Goal: Complete application form

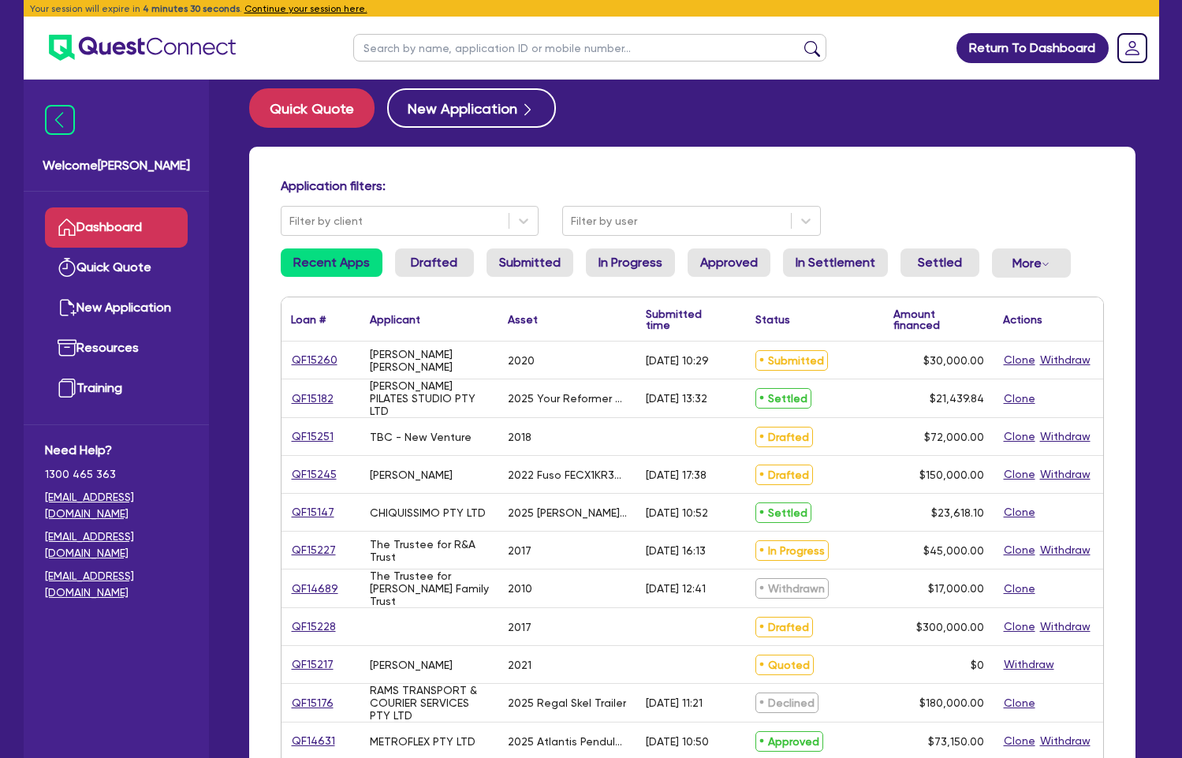
click at [135, 211] on link "Dashboard" at bounding box center [116, 227] width 143 height 40
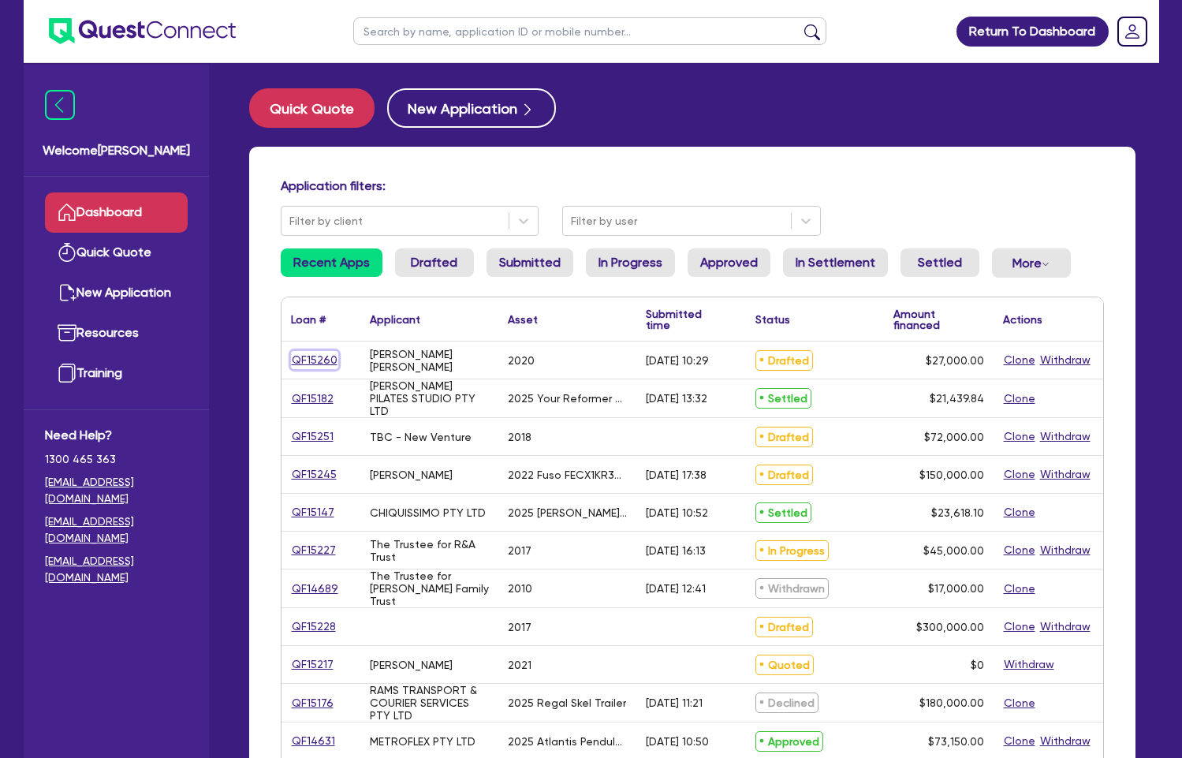
click at [316, 362] on link "QF15260" at bounding box center [314, 360] width 47 height 18
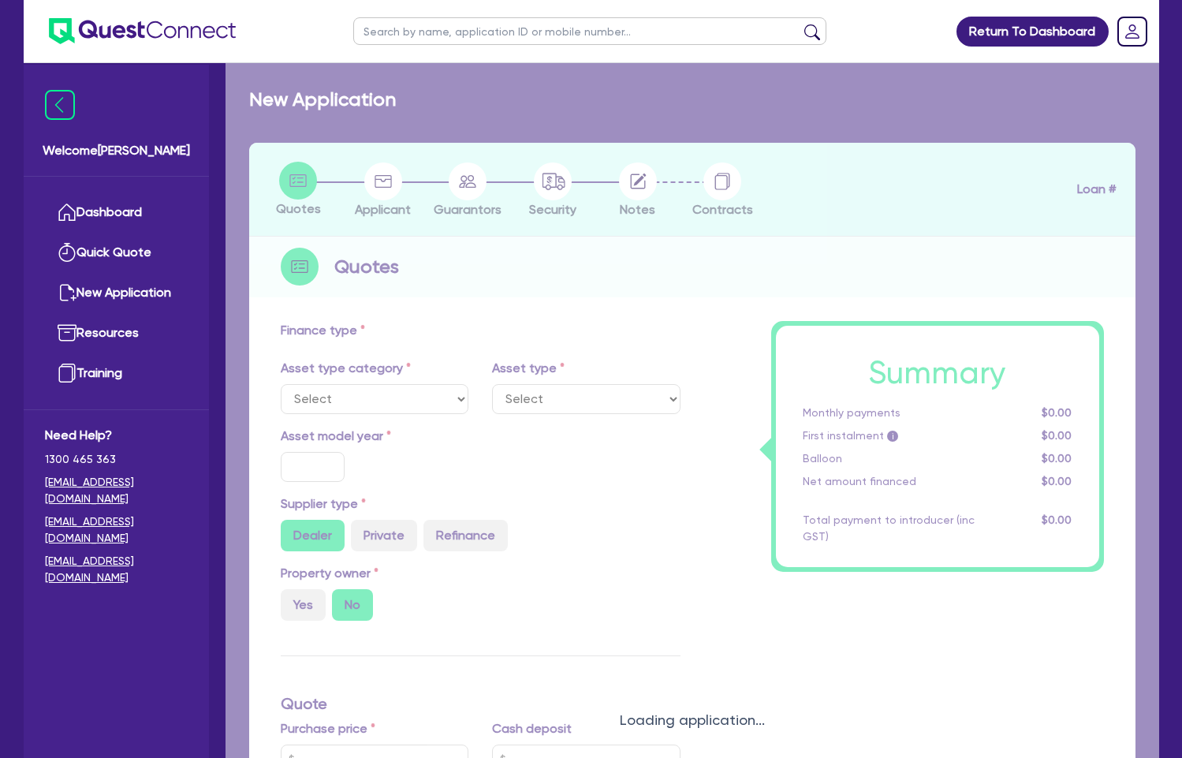
select select "CARS_AND_LIGHT_TRUCKS"
type input "2020"
radio input "false"
radio input "true"
type input "30,000"
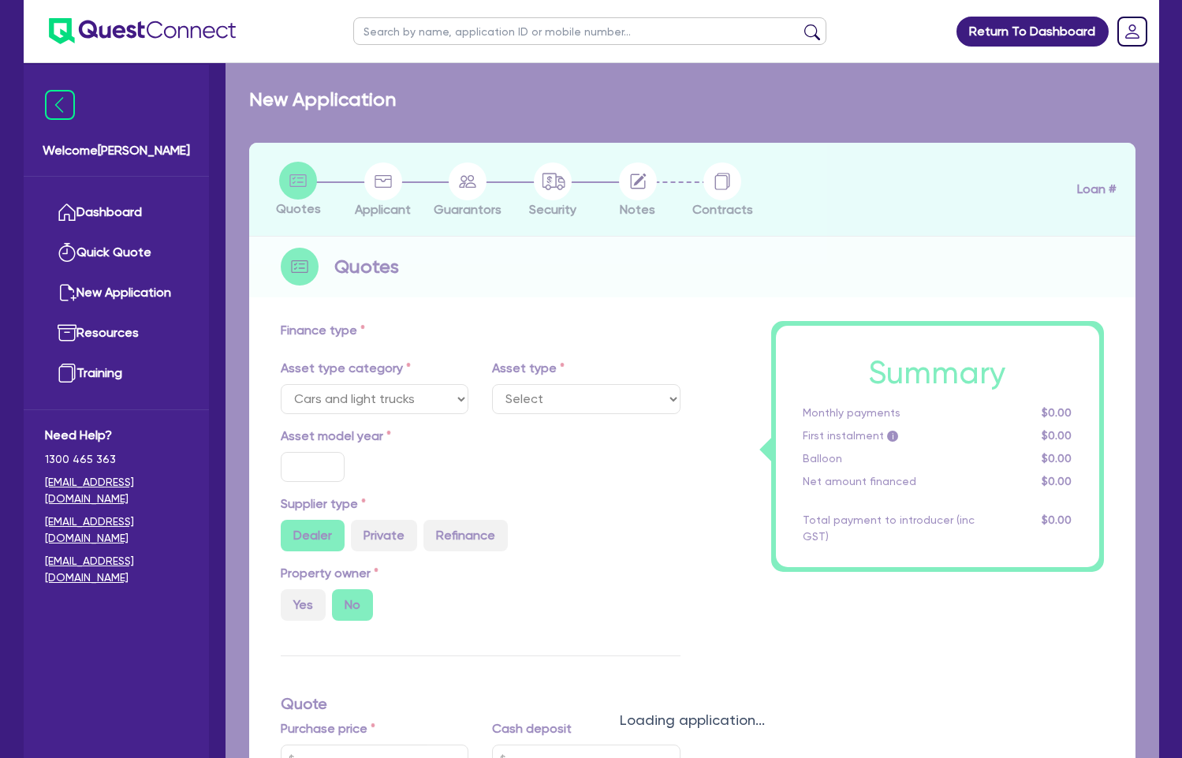
type input "3,000"
type input "35"
type input "10,500"
type input "5"
type input "1,350"
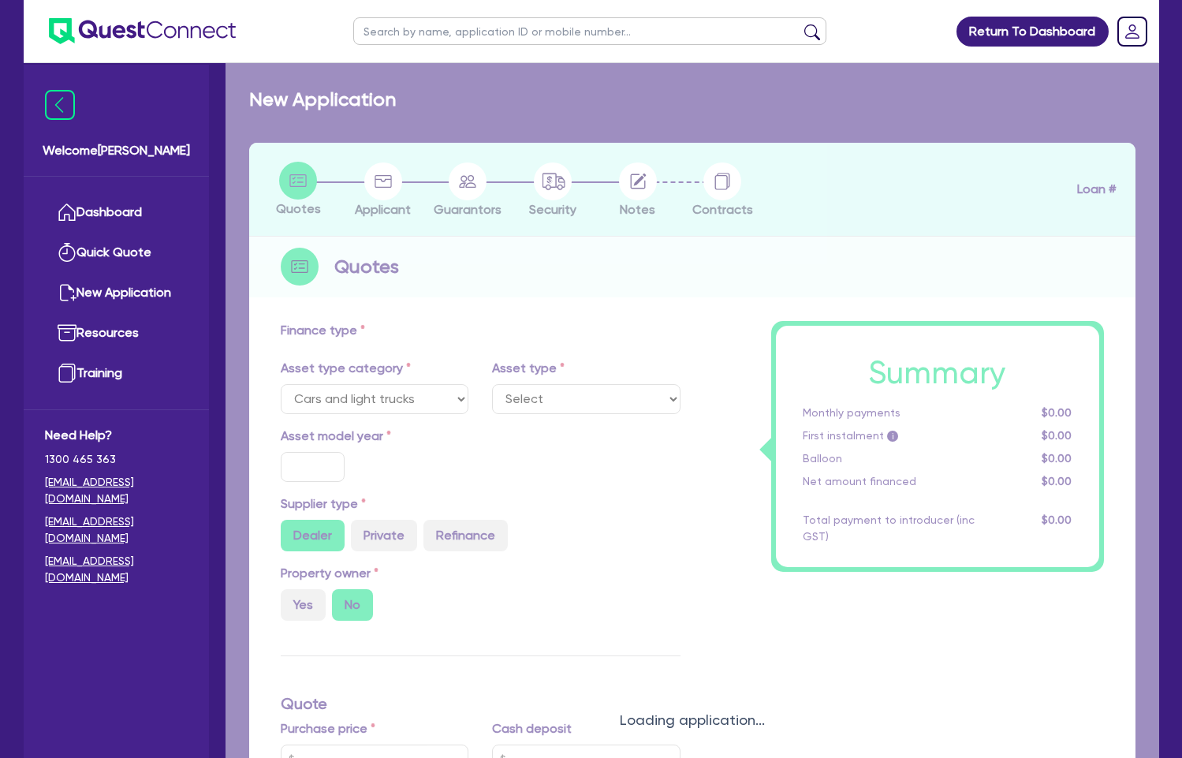
type input "17.95"
type input "900"
select select "PASSENGER_VEHICLES"
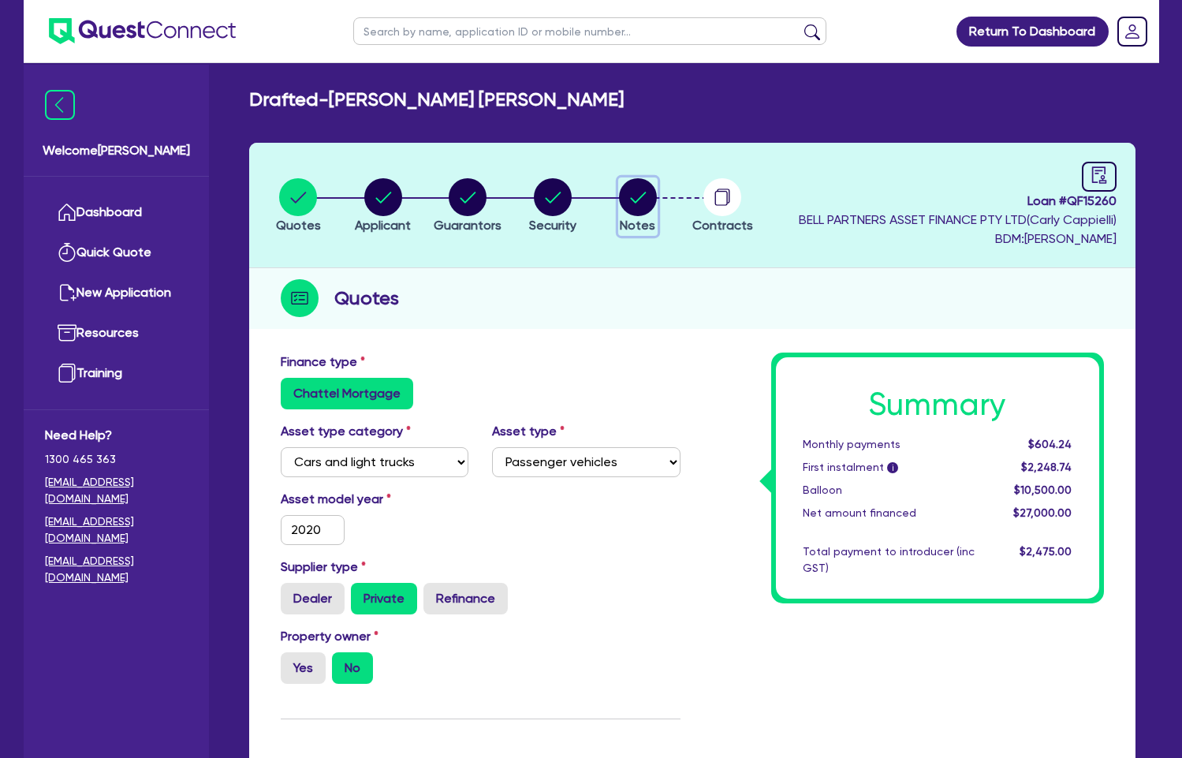
click at [640, 190] on circle "button" at bounding box center [638, 197] width 38 height 38
select select "Quest Finance - Own Book"
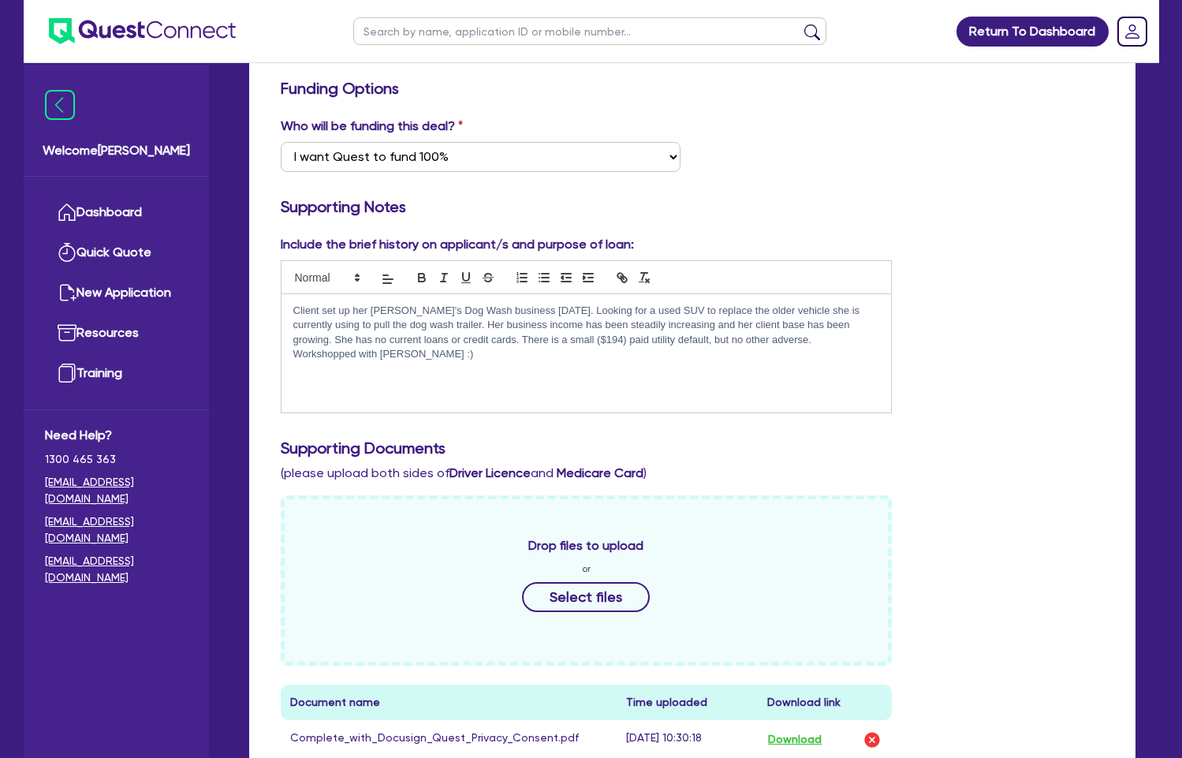
scroll to position [420, 0]
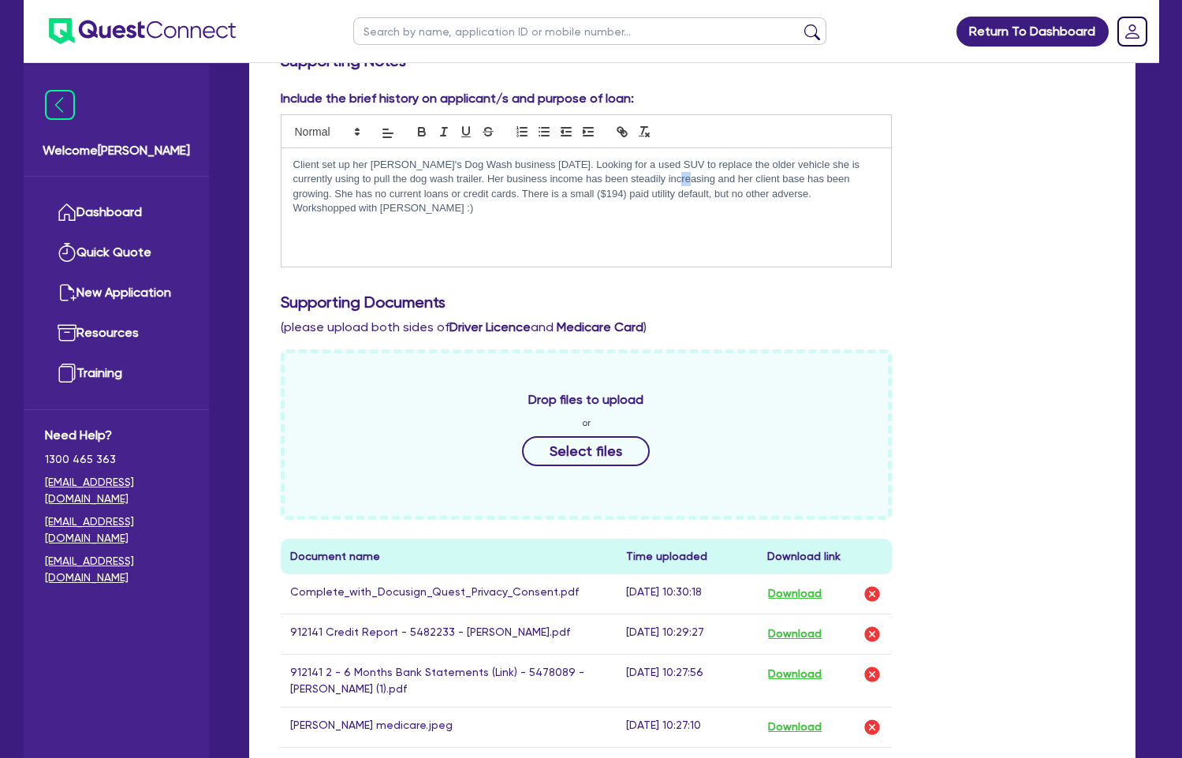
click at [665, 181] on p "Client set up her Jim's Dog Wash business 7 months ago. Looking for a used SUV …" at bounding box center [586, 179] width 587 height 43
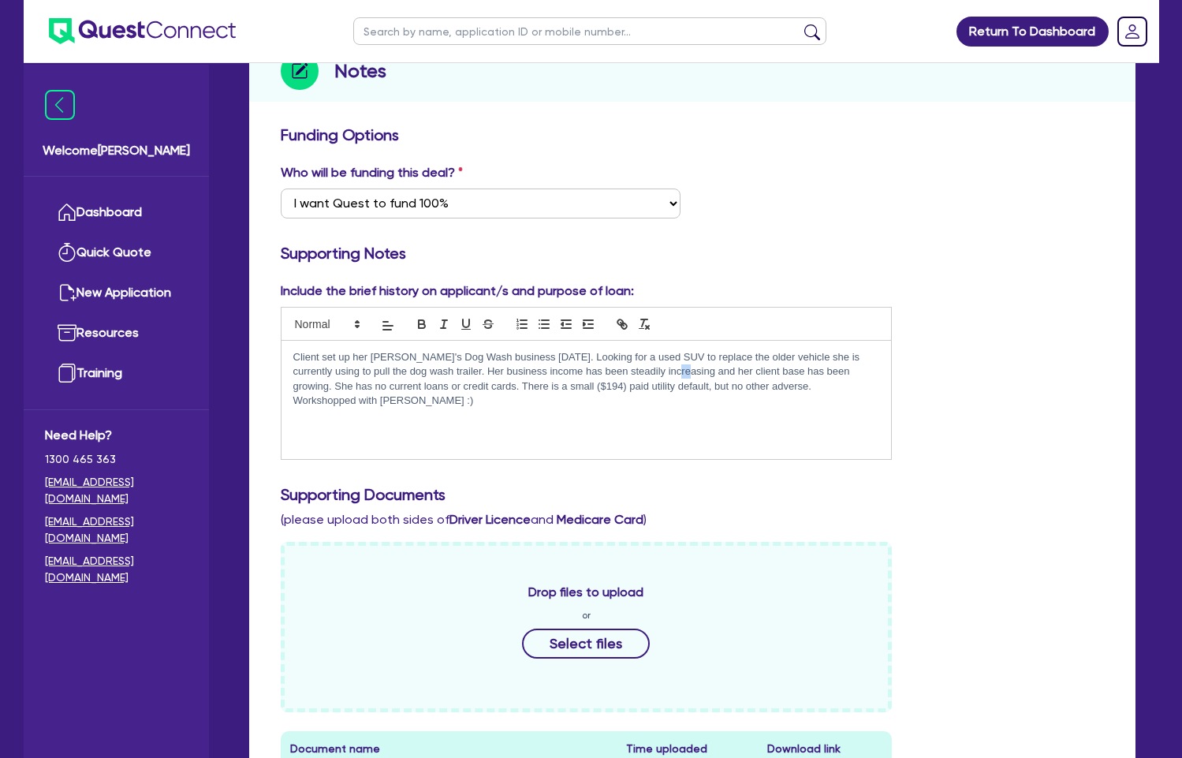
scroll to position [88, 0]
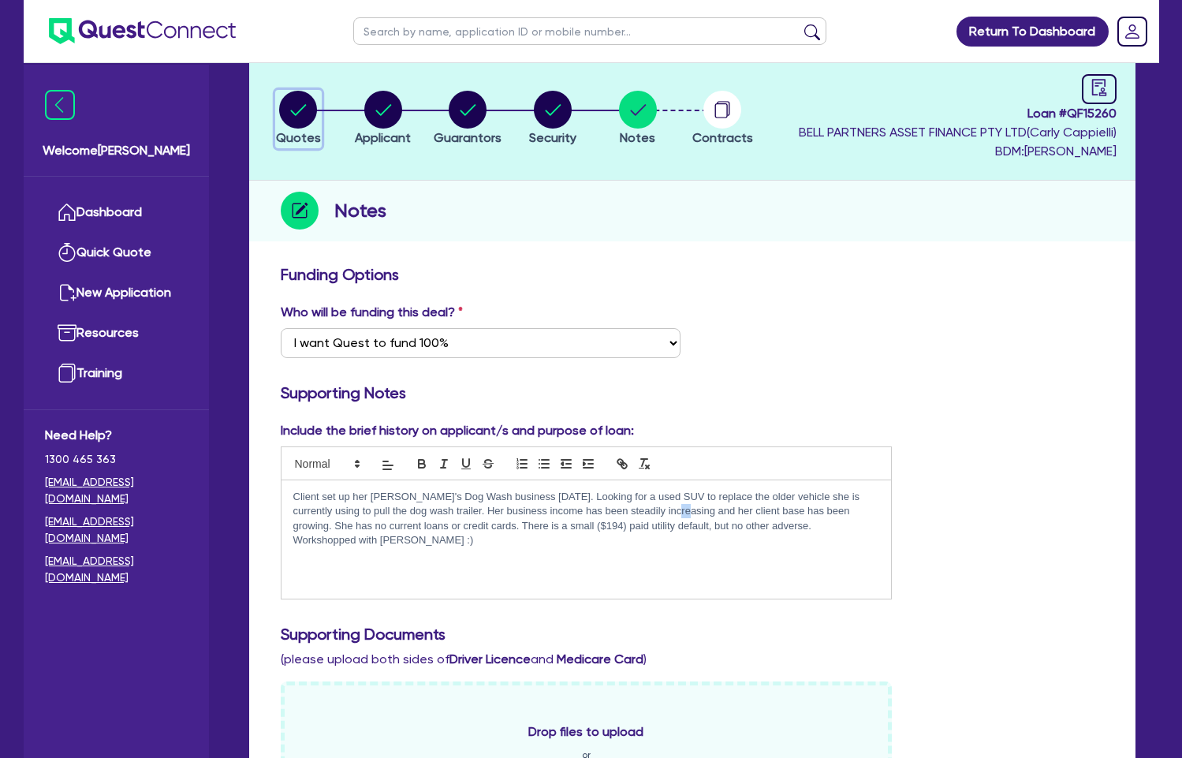
click at [304, 121] on circle "button" at bounding box center [298, 110] width 38 height 38
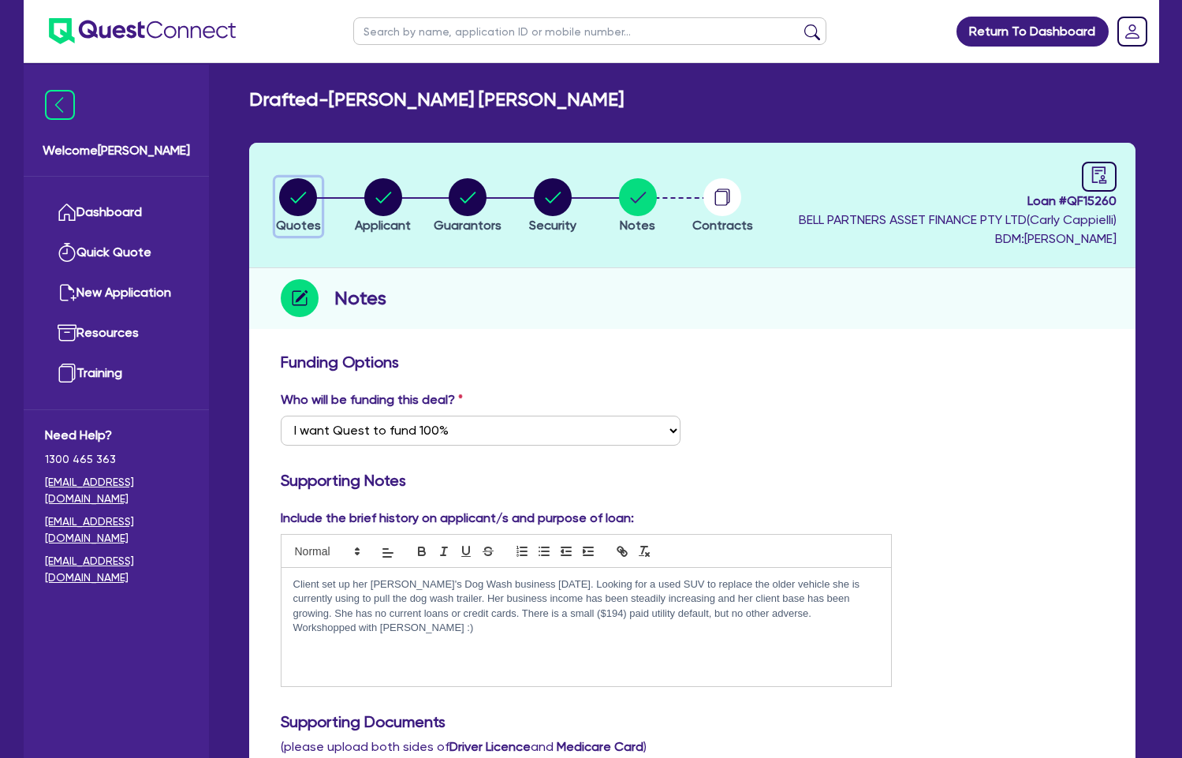
select select "CARS_AND_LIGHT_TRUCKS"
select select "PASSENGER_VEHICLES"
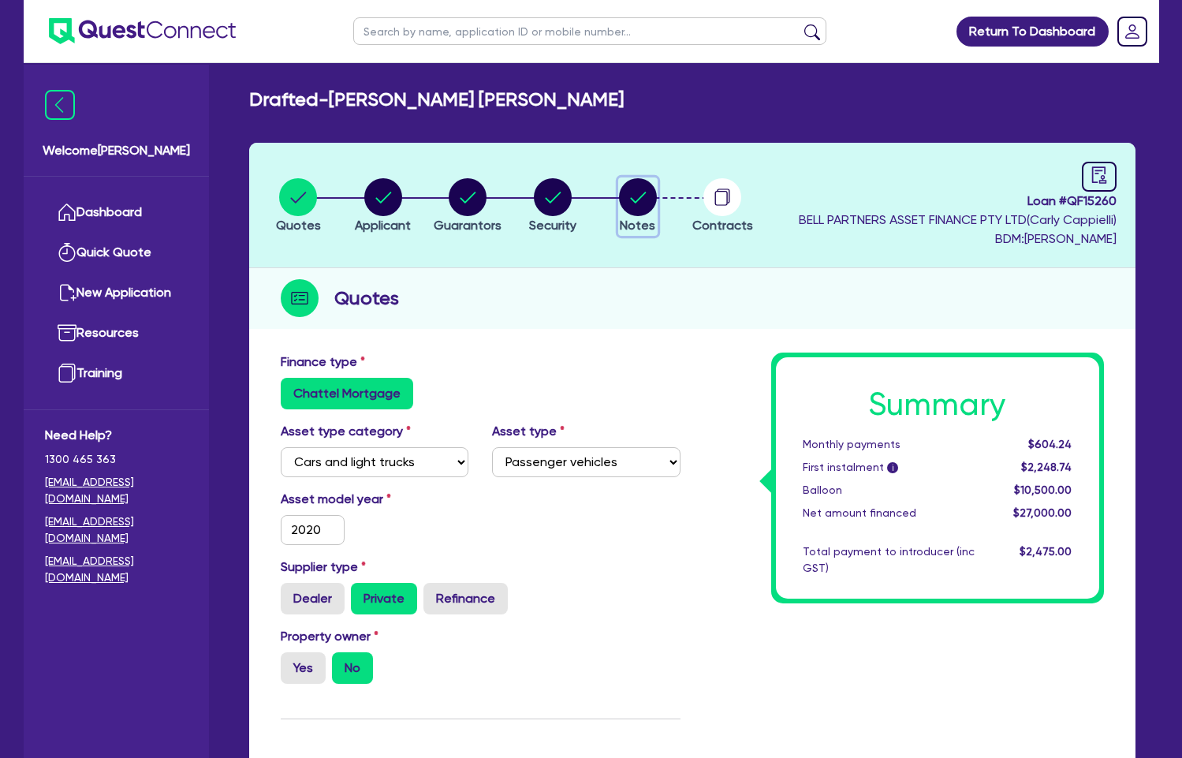
click at [643, 193] on circle "button" at bounding box center [638, 197] width 38 height 38
select select "Quest Finance - Own Book"
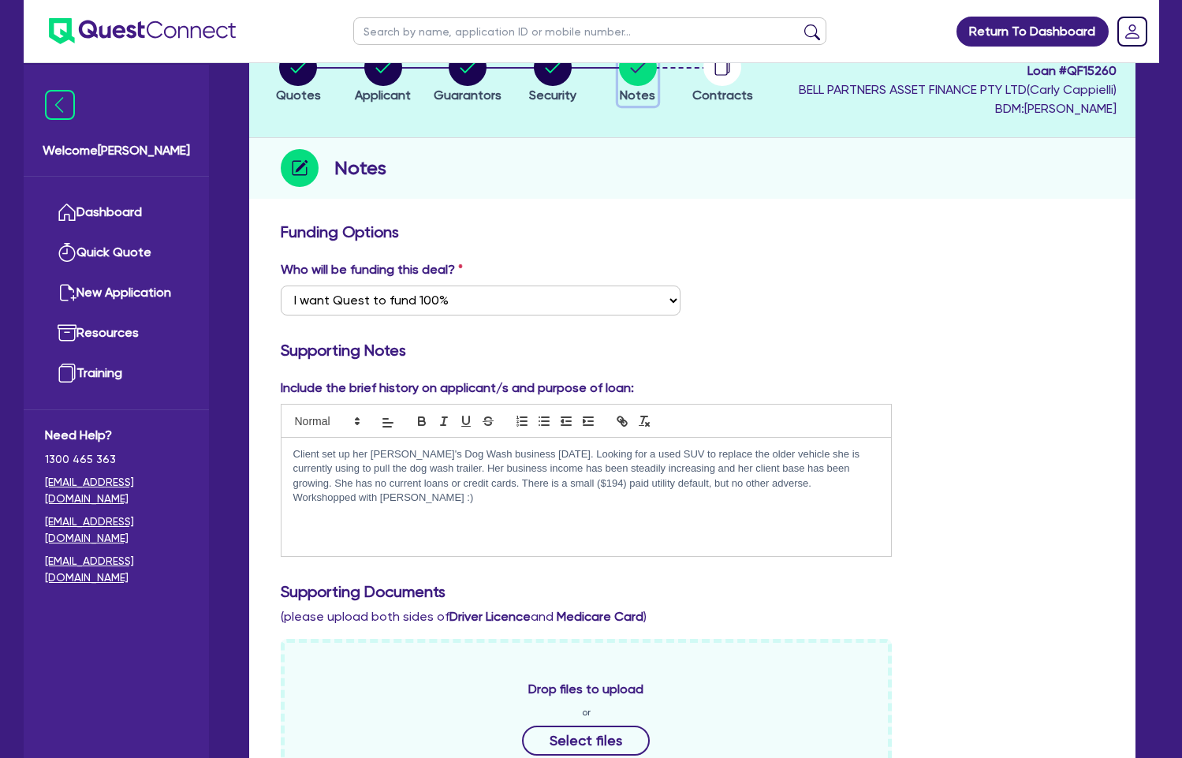
scroll to position [147, 0]
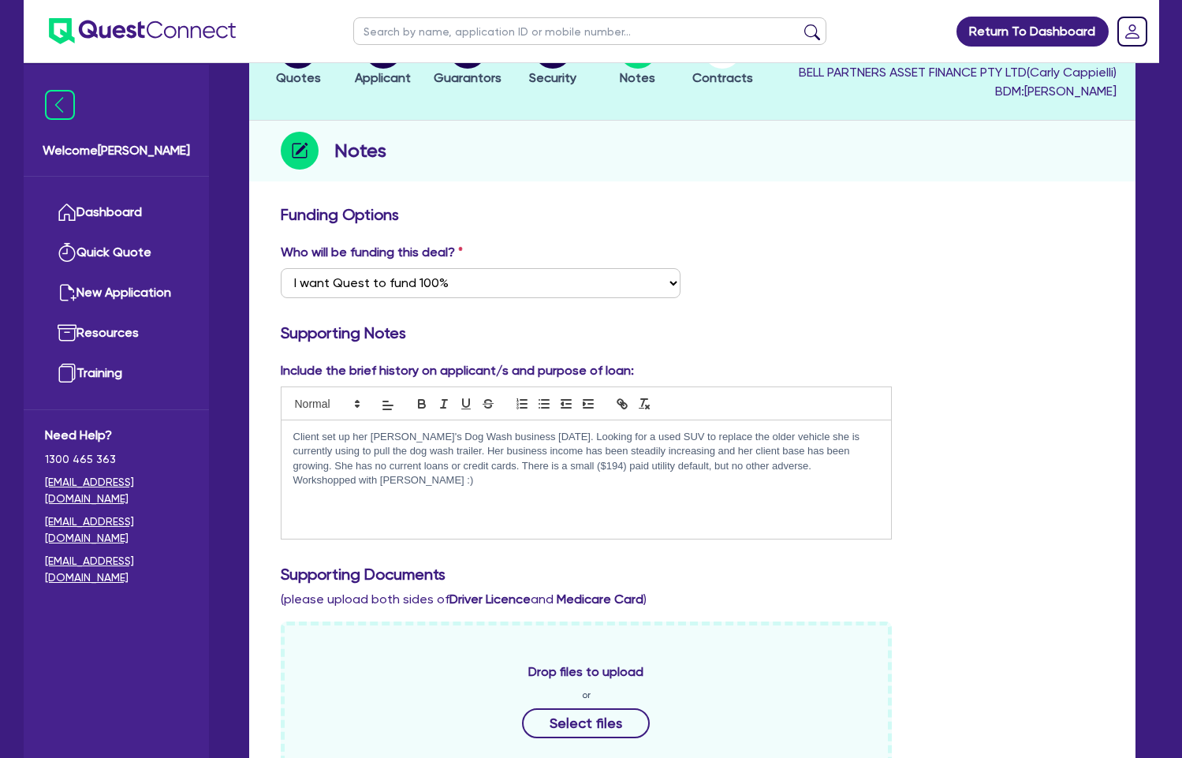
click at [598, 489] on div "Client set up her Jim's Dog Wash business 7 months ago. Looking for a used SUV …" at bounding box center [587, 479] width 610 height 118
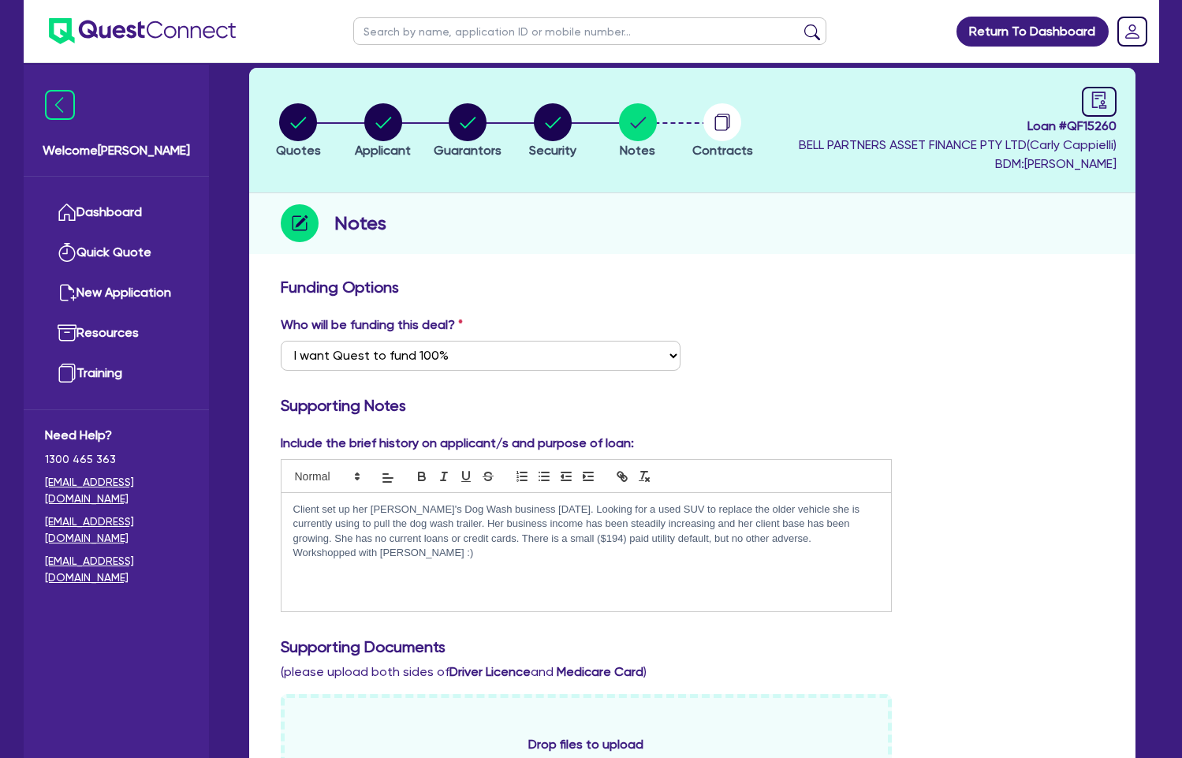
scroll to position [0, 0]
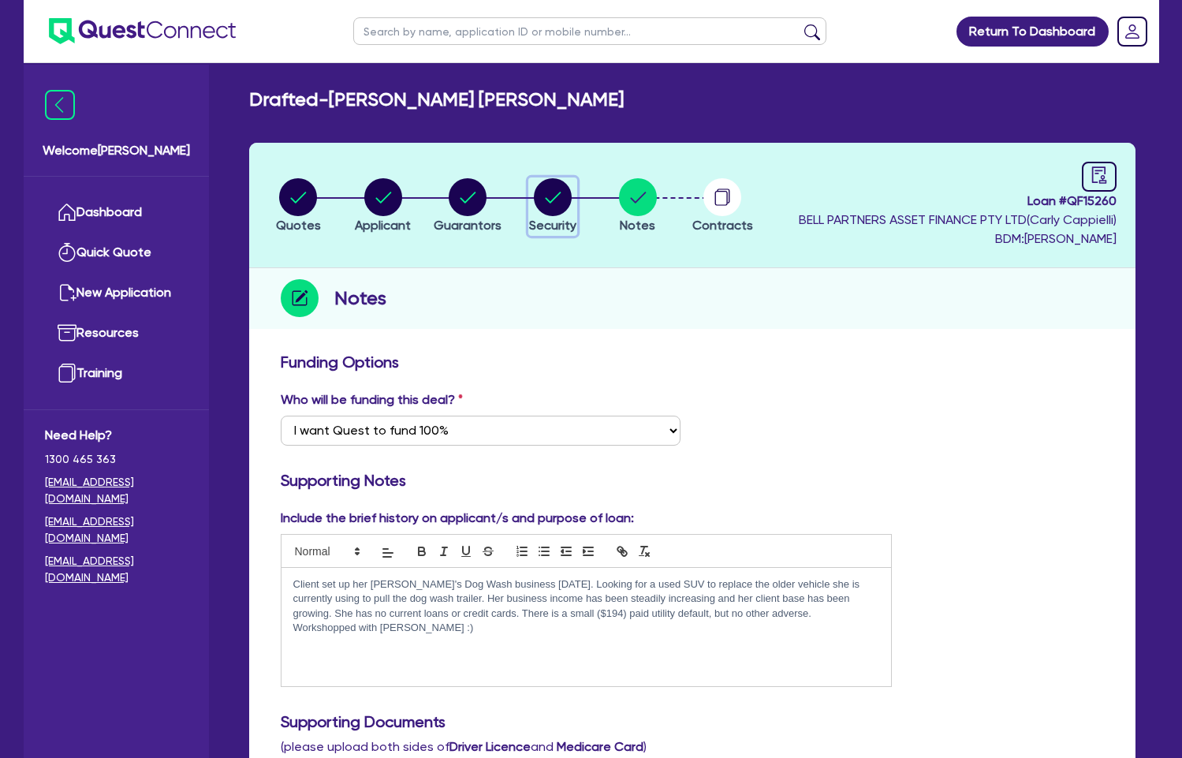
click at [544, 210] on circle "button" at bounding box center [553, 197] width 38 height 38
select select "CARS_AND_LIGHT_TRUCKS"
select select "PASSENGER_VEHICLES"
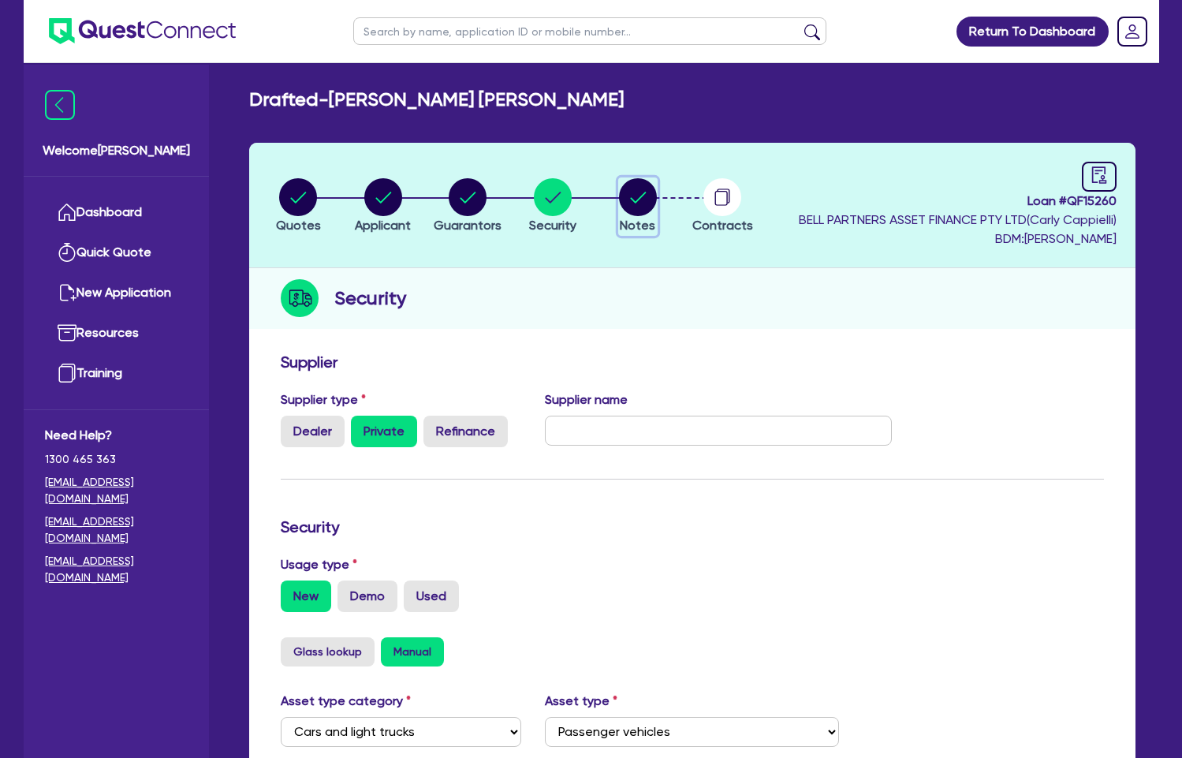
click at [624, 206] on circle "button" at bounding box center [638, 197] width 38 height 38
select select "Quest Finance - Own Book"
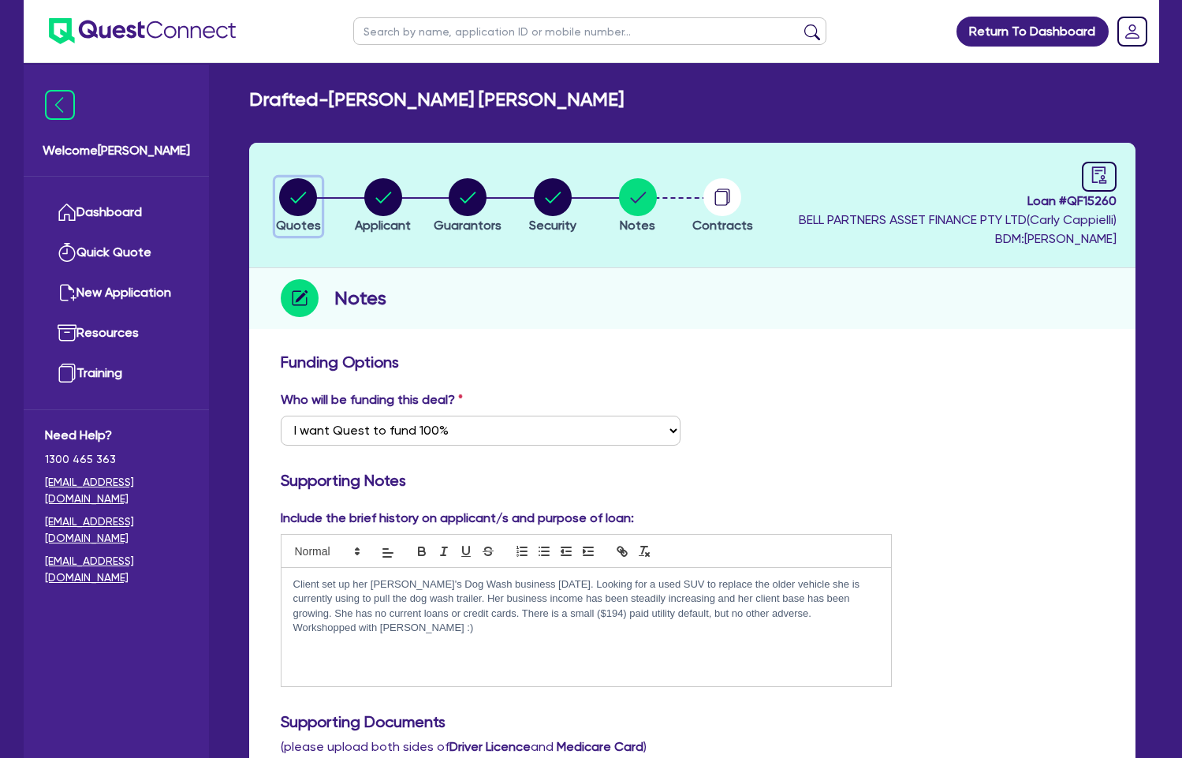
click at [307, 207] on circle "button" at bounding box center [298, 197] width 38 height 38
select select "CARS_AND_LIGHT_TRUCKS"
select select "PASSENGER_VEHICLES"
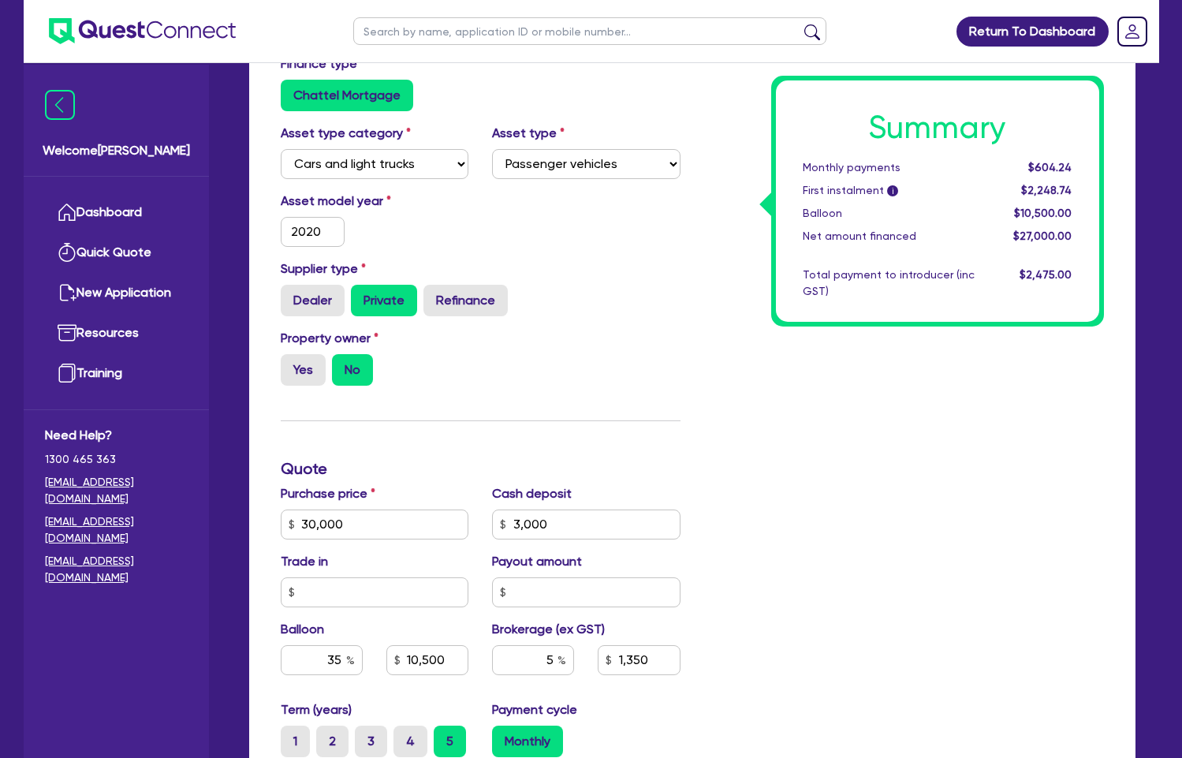
scroll to position [299, 0]
